Goal: Task Accomplishment & Management: Manage account settings

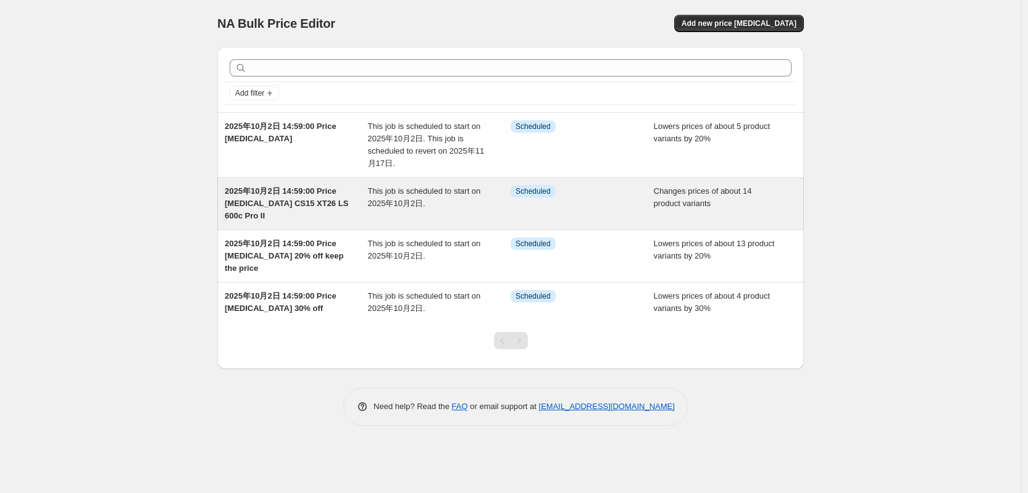
click at [276, 207] on span "2025年10月2日 14:59:00 Price [MEDICAL_DATA] CS15 XT26 LS 600c Pro II" at bounding box center [287, 204] width 124 height 34
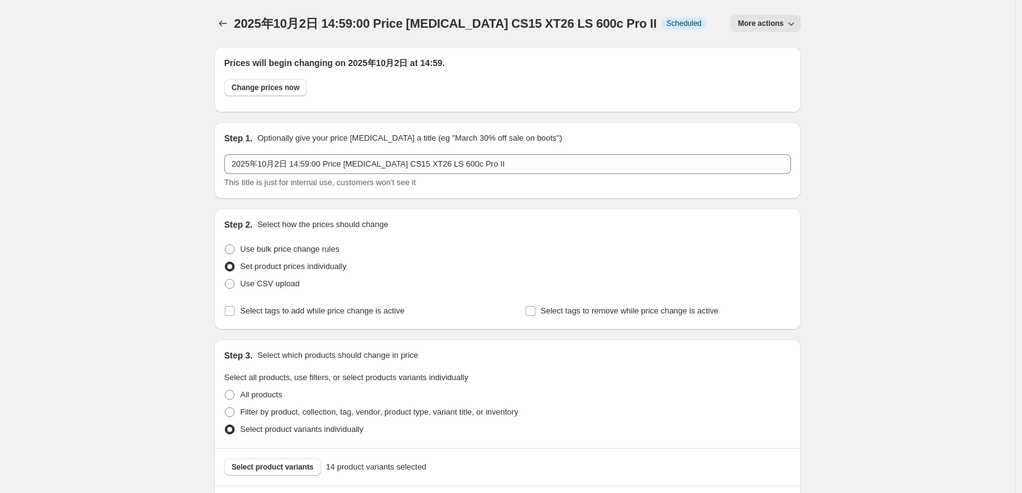
scroll to position [412, 0]
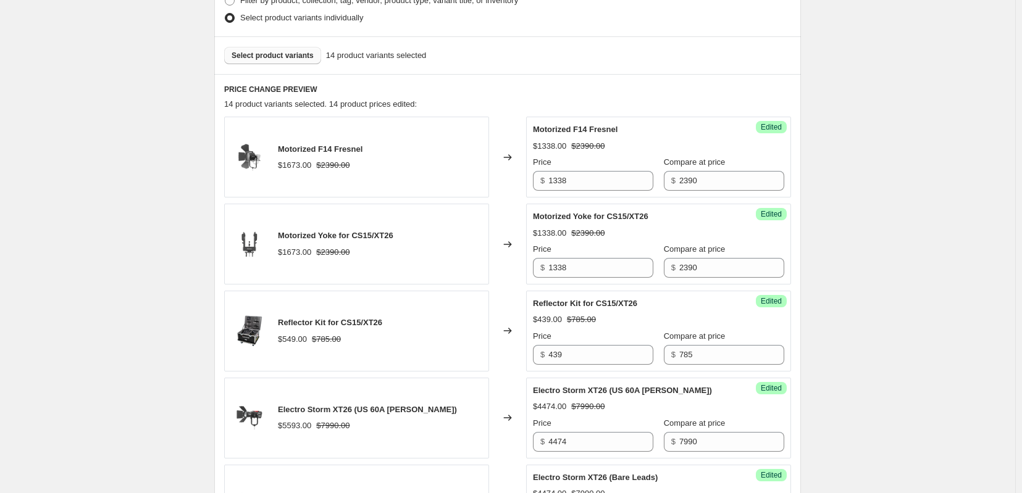
click at [291, 61] on span "Select product variants" at bounding box center [273, 56] width 82 height 10
click at [275, 64] on button "Select product variants" at bounding box center [272, 55] width 97 height 17
click at [280, 61] on span "Select product variants" at bounding box center [273, 56] width 82 height 10
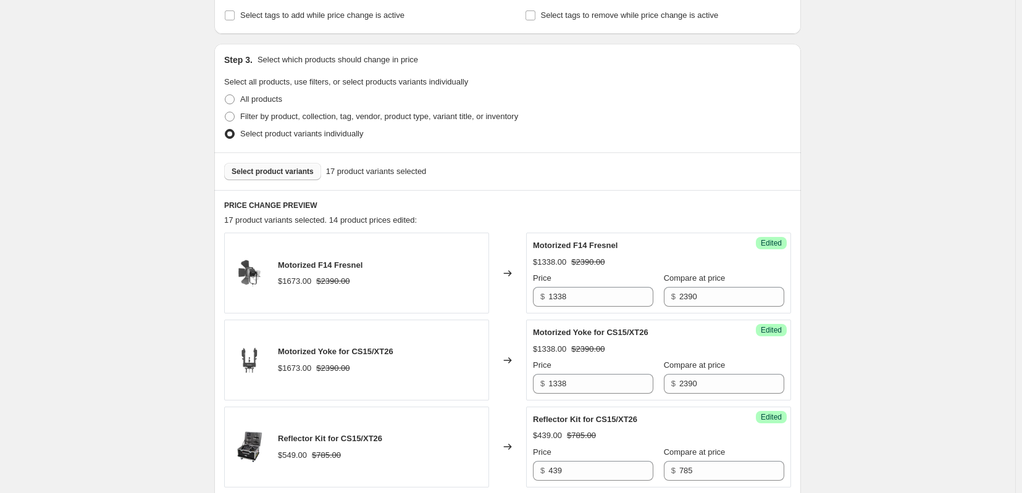
scroll to position [618, 0]
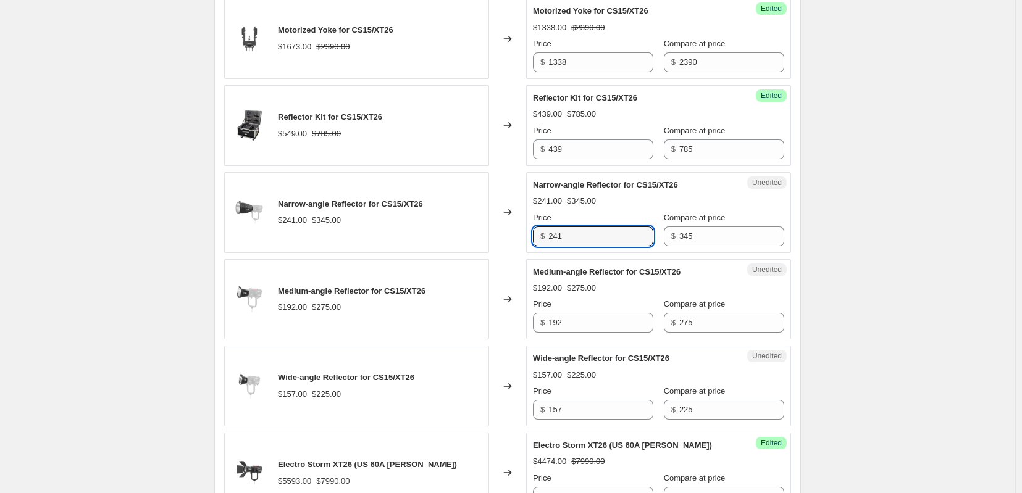
click at [522, 253] on div "Narrow-angle Reflector for CS15/XT26 $241.00 $345.00 Changed to Unedited Narrow…" at bounding box center [507, 212] width 567 height 81
type input "192"
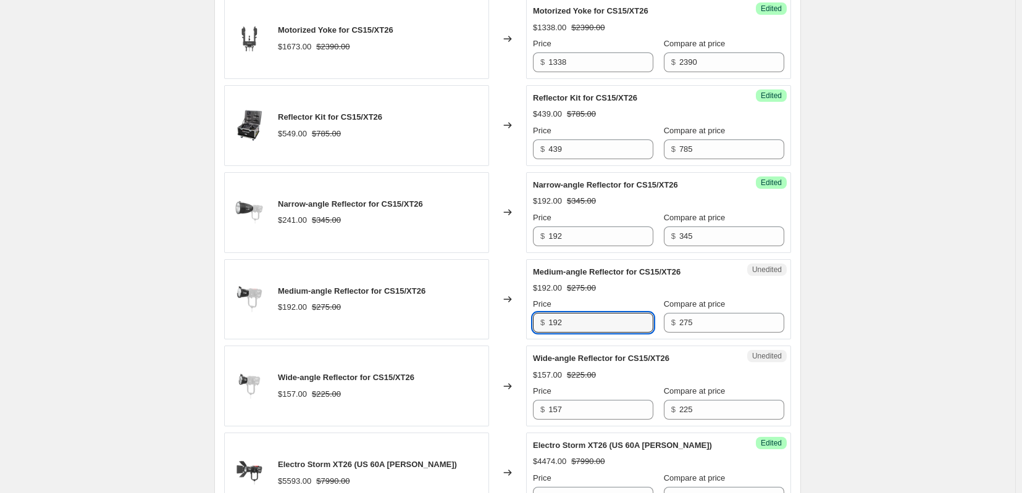
drag, startPoint x: 610, startPoint y: 372, endPoint x: 527, endPoint y: 372, distance: 82.8
click at [527, 340] on div "Medium-angle Reflector for CS15/XT26 $192.00 $275.00 Changed to Unedited Medium…" at bounding box center [507, 299] width 567 height 81
type input "153"
click at [607, 420] on input "157" at bounding box center [600, 410] width 105 height 20
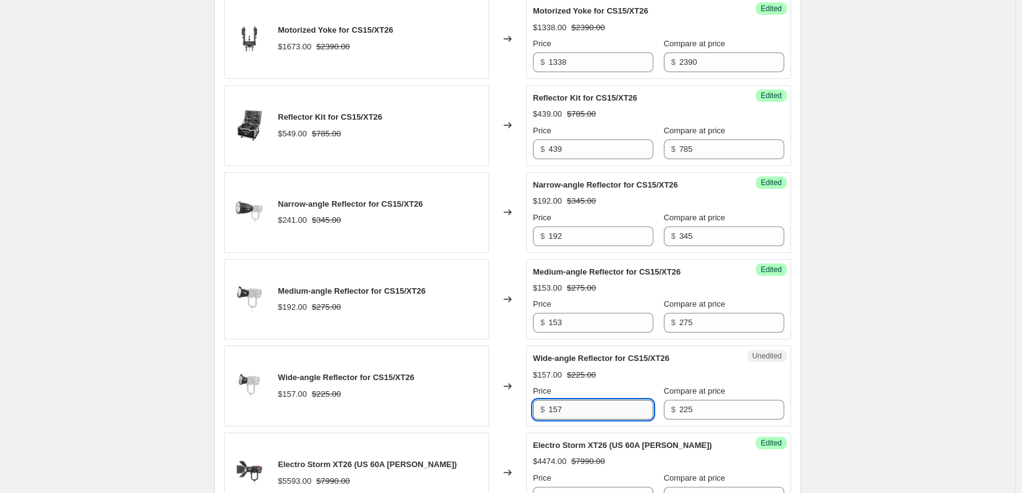
drag, startPoint x: 597, startPoint y: 463, endPoint x: 554, endPoint y: 463, distance: 43.2
click at [554, 420] on input "157" at bounding box center [600, 410] width 105 height 20
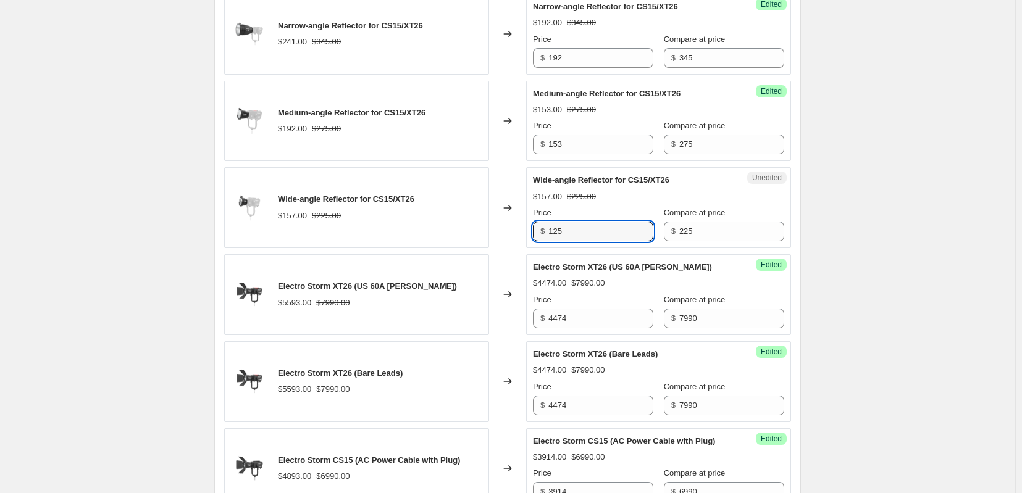
scroll to position [823, 0]
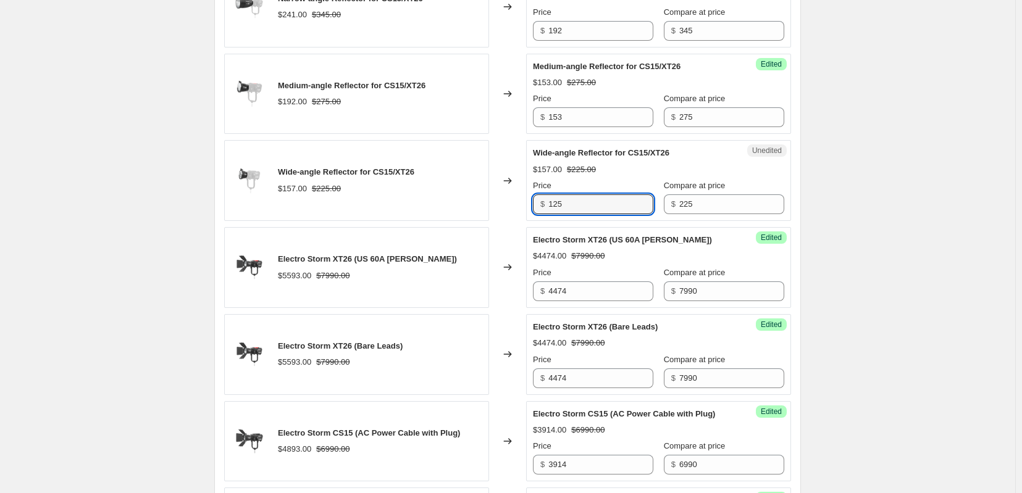
type input "125"
click at [916, 251] on div "2025年10月2日 14:59:00 Price change job CS15 XT26 LS 600c Pro II. This page is rea…" at bounding box center [507, 422] width 1015 height 2490
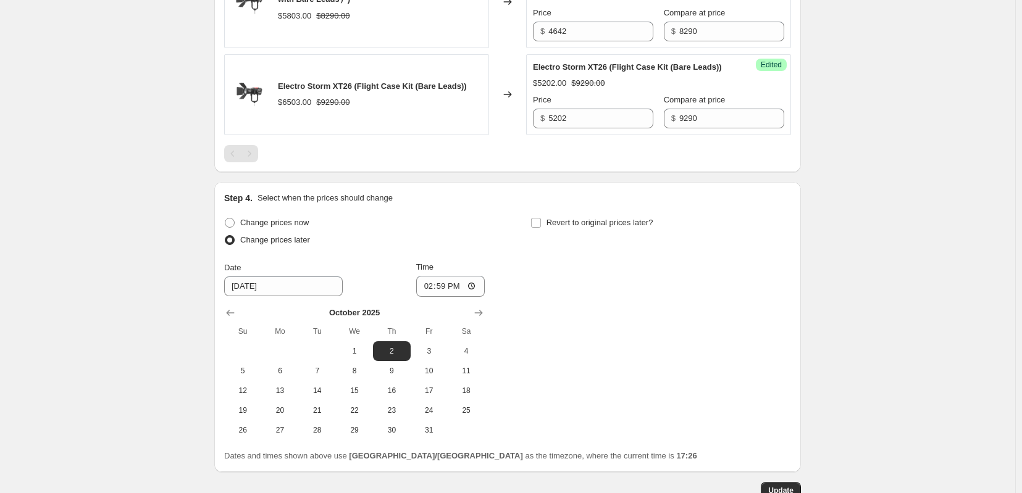
scroll to position [2102, 0]
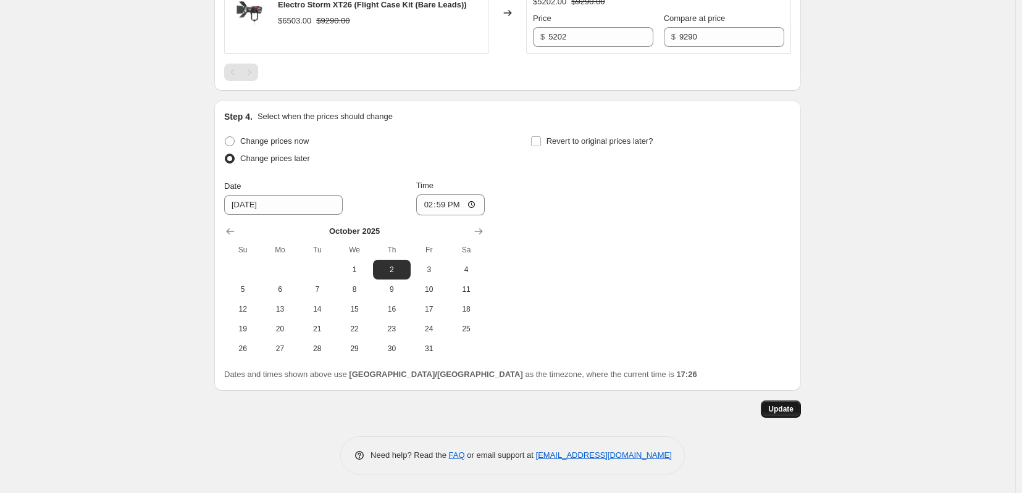
click at [801, 408] on button "Update" at bounding box center [781, 409] width 40 height 17
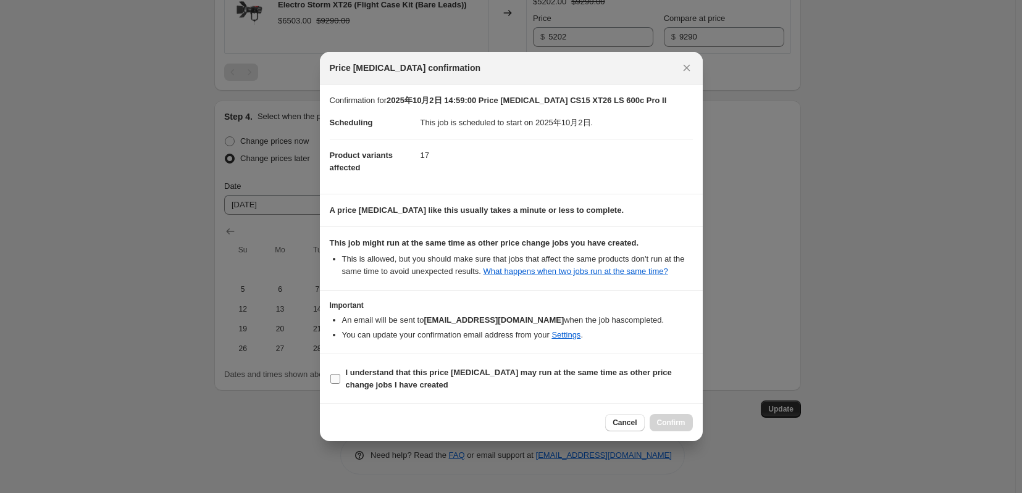
click at [374, 387] on b "I understand that this price [MEDICAL_DATA] may run at the same time as other p…" at bounding box center [509, 379] width 326 height 22
click at [340, 384] on input "I understand that this price [MEDICAL_DATA] may run at the same time as other p…" at bounding box center [335, 379] width 10 height 10
checkbox input "true"
click at [684, 432] on button "Confirm" at bounding box center [671, 422] width 43 height 17
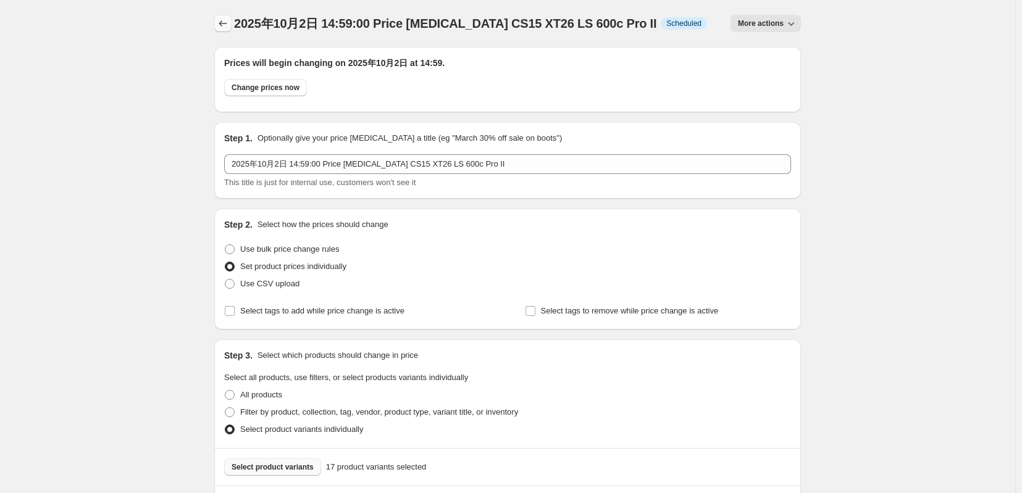
click at [217, 27] on icon "Price change jobs" at bounding box center [223, 23] width 12 height 12
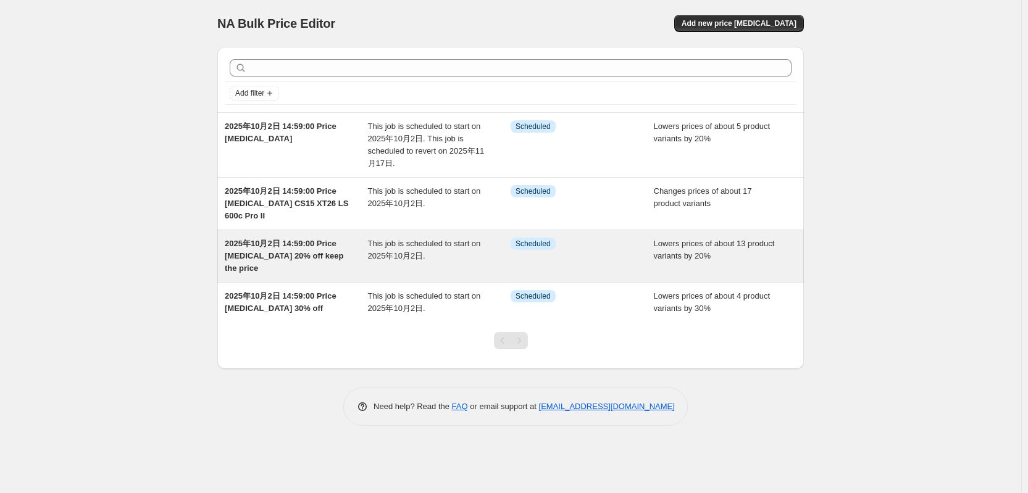
click at [300, 259] on span "2025年10月2日 14:59:00 Price [MEDICAL_DATA] 20% off keep the price" at bounding box center [284, 256] width 119 height 34
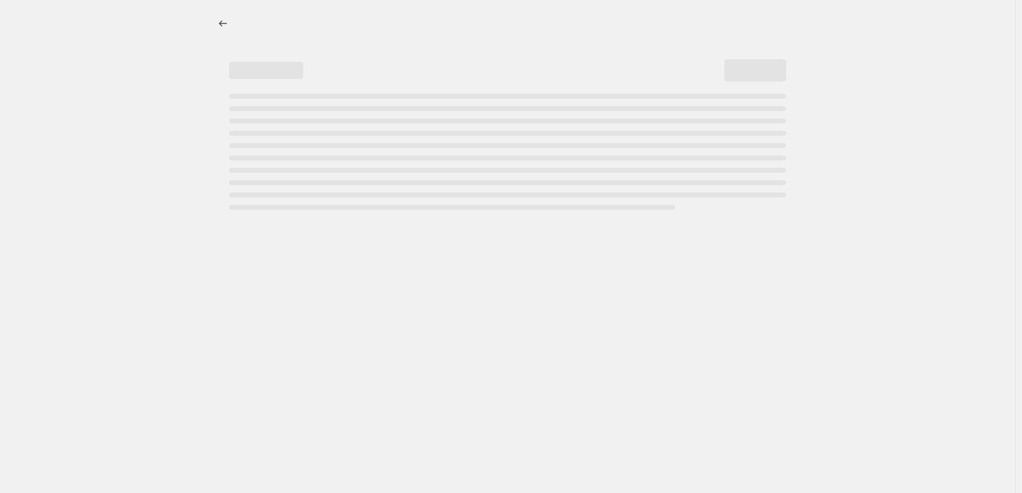
select select "percentage"
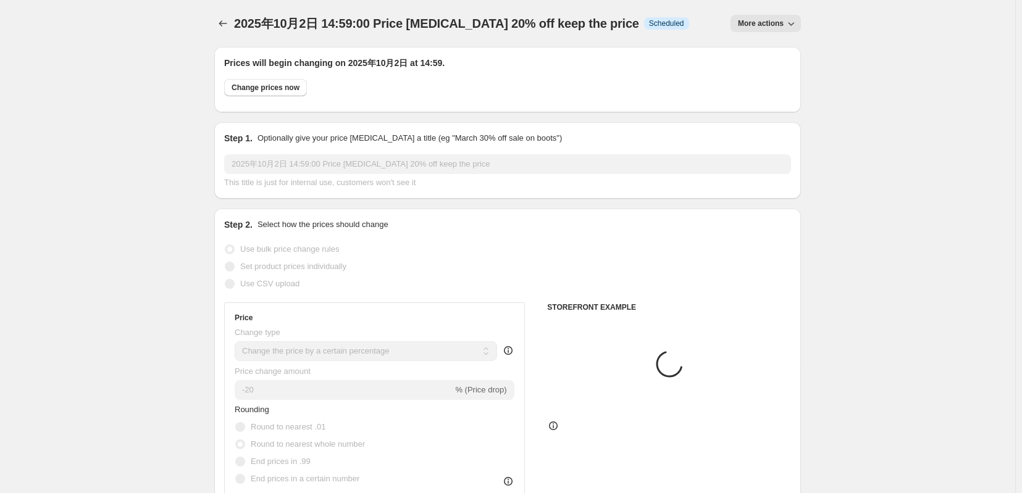
select select "tag"
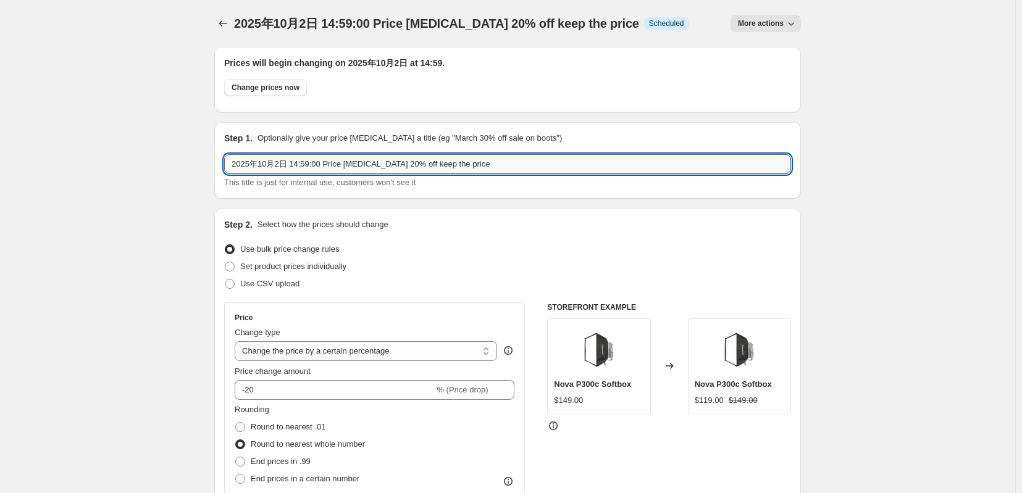
drag, startPoint x: 509, startPoint y: 170, endPoint x: 426, endPoint y: 166, distance: 83.5
click at [426, 166] on input "2025年10月2日 14:59:00 Price [MEDICAL_DATA] 20% off keep the price" at bounding box center [507, 164] width 567 height 20
click at [217, 25] on icon "Price change jobs" at bounding box center [223, 23] width 12 height 12
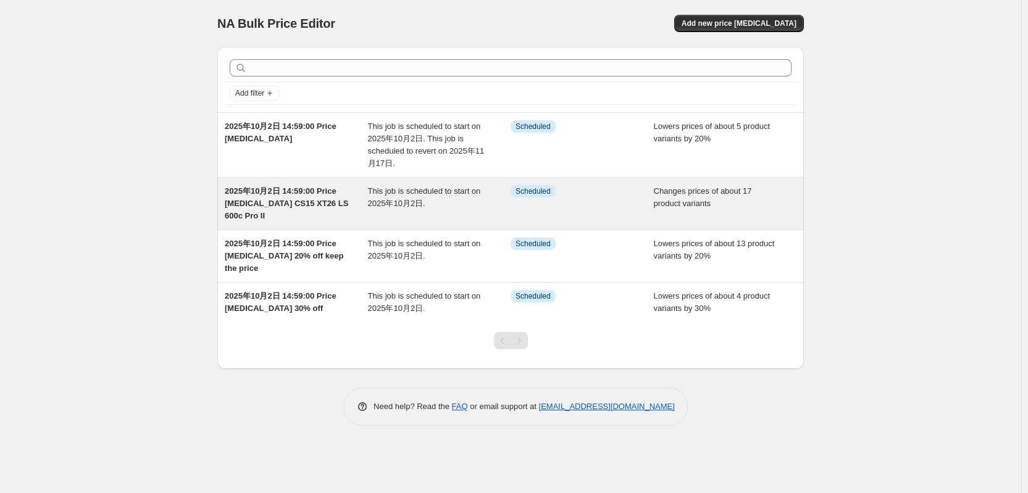
click at [301, 204] on span "2025年10月2日 14:59:00 Price [MEDICAL_DATA] CS15 XT26 LS 600c Pro II" at bounding box center [287, 204] width 124 height 34
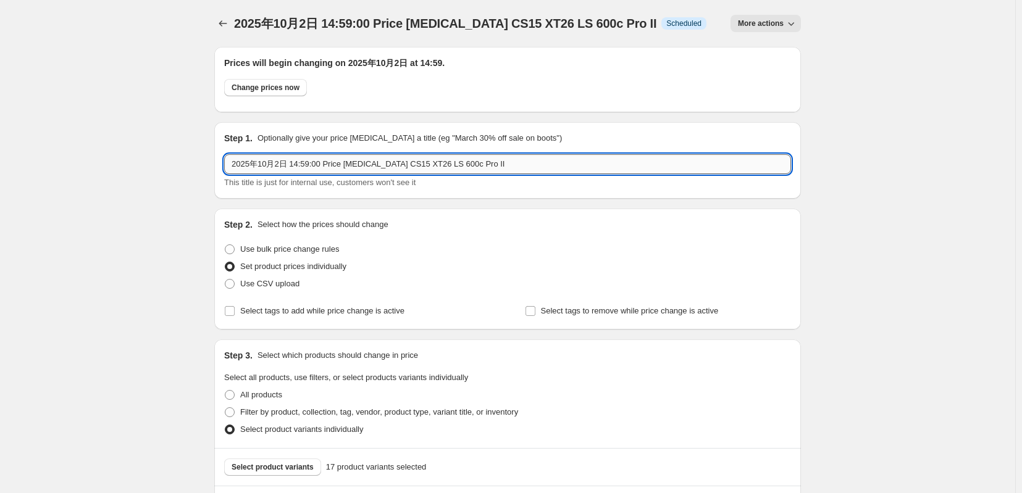
click at [509, 174] on input "2025年10月2日 14:59:00 Price [MEDICAL_DATA] CS15 XT26 LS 600c Pro II" at bounding box center [507, 164] width 567 height 20
paste input "keep the price"
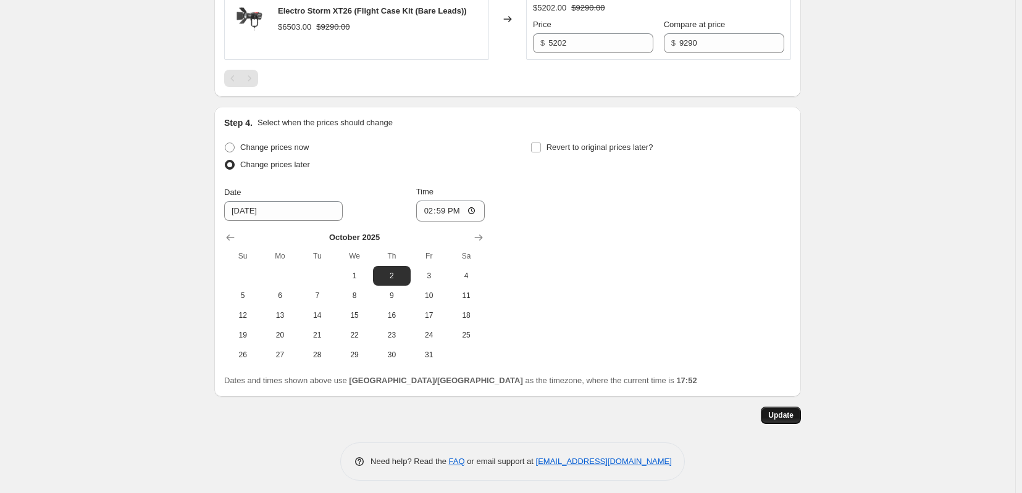
scroll to position [2102, 0]
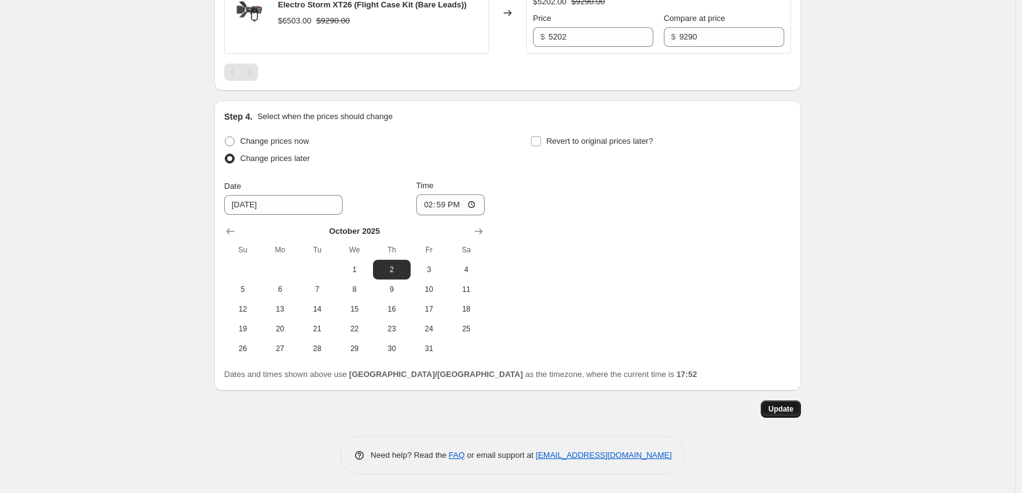
type input "2025年10月2日 14:59:00 Price [MEDICAL_DATA] CS15 XT26 LS 600c Pro II keep the price"
click at [794, 405] on span "Update" at bounding box center [780, 410] width 25 height 10
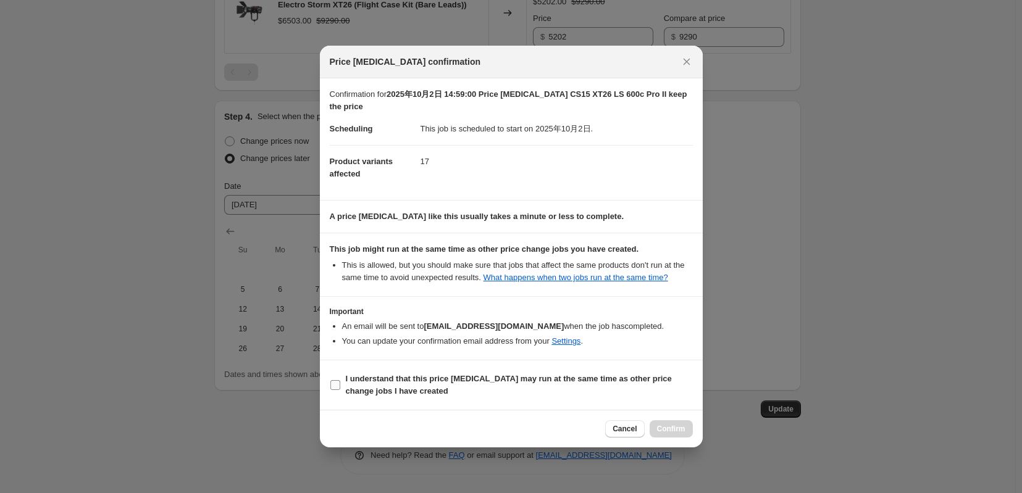
click at [369, 396] on b "I understand that this price [MEDICAL_DATA] may run at the same time as other p…" at bounding box center [509, 385] width 326 height 22
click at [340, 390] on input "I understand that this price [MEDICAL_DATA] may run at the same time as other p…" at bounding box center [335, 385] width 10 height 10
checkbox input "true"
click at [684, 434] on span "Confirm" at bounding box center [671, 429] width 28 height 10
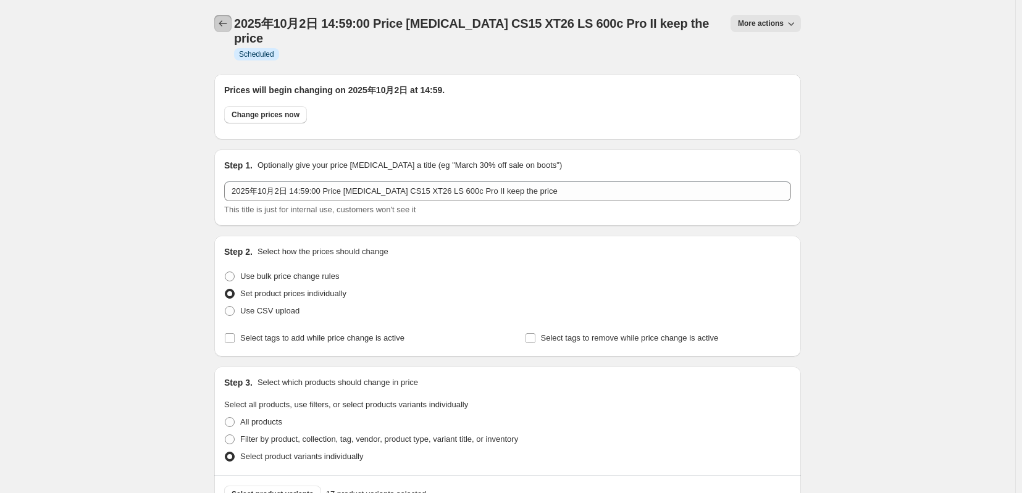
click at [217, 28] on icon "Price change jobs" at bounding box center [223, 23] width 12 height 12
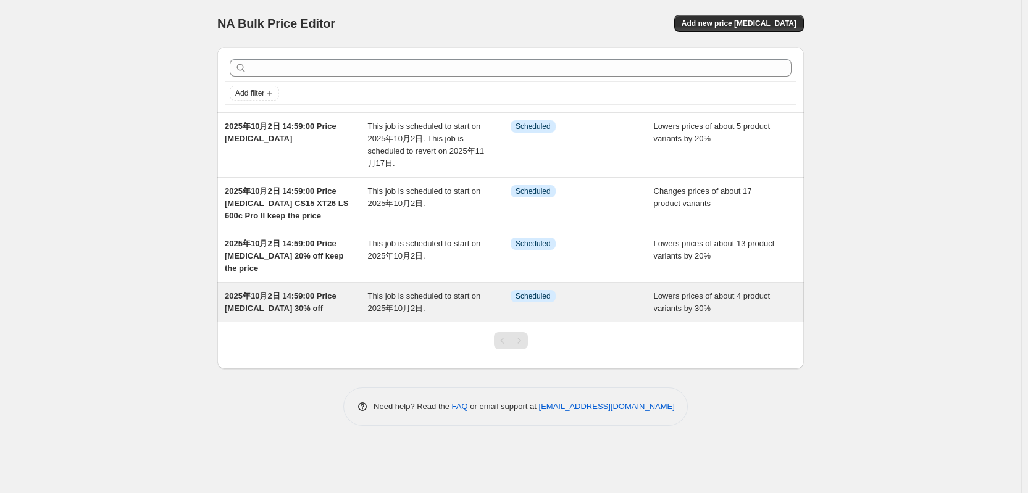
click at [309, 313] on span "2025年10月2日 14:59:00 Price [MEDICAL_DATA] 30% off" at bounding box center [281, 303] width 112 height 22
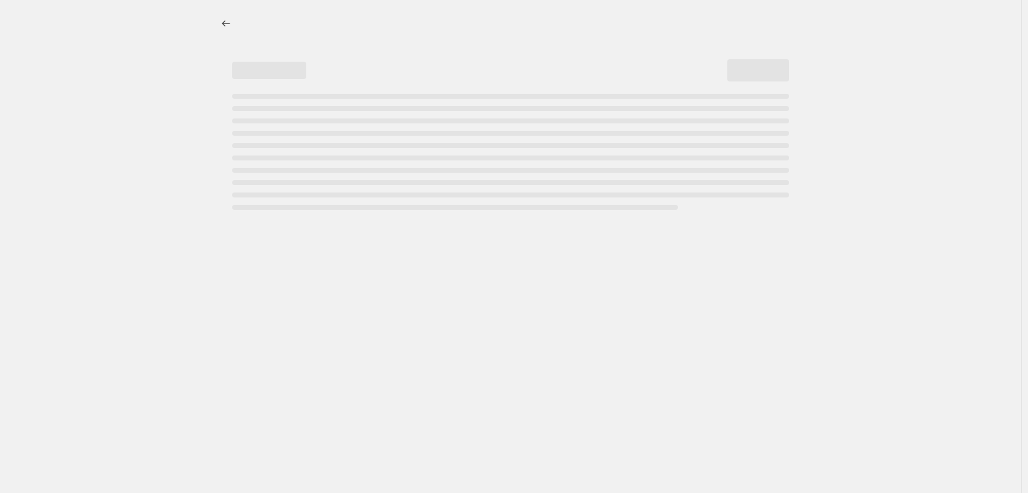
select select "percentage"
select select "tag"
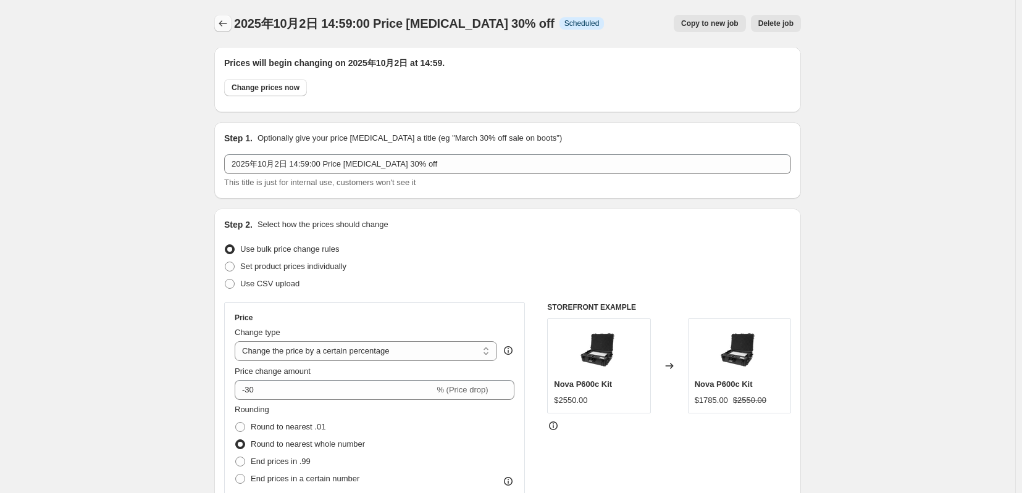
click at [217, 28] on icon "Price change jobs" at bounding box center [223, 23] width 12 height 12
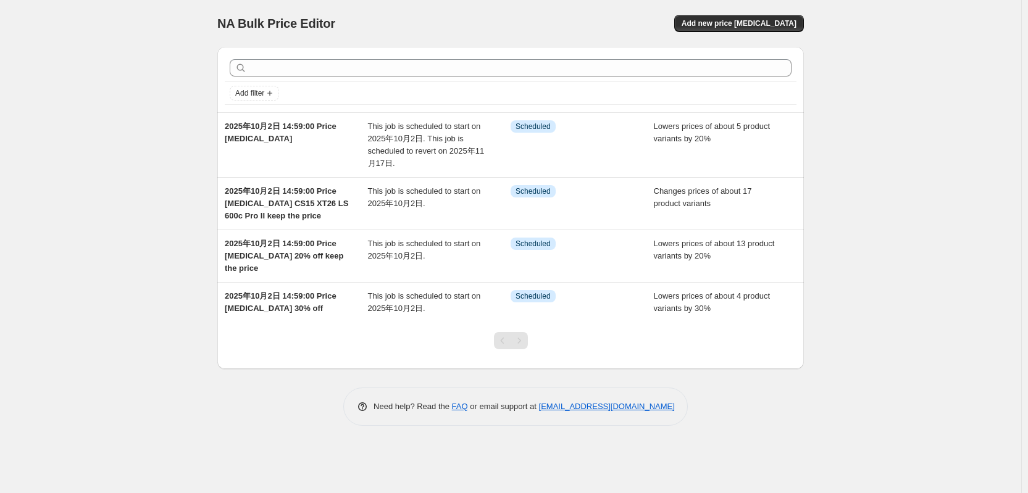
click at [107, 206] on div "NA Bulk Price Editor. This page is ready NA Bulk Price Editor Add new price [ME…" at bounding box center [511, 246] width 1022 height 493
